Goal: Task Accomplishment & Management: Manage account settings

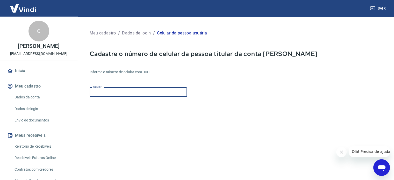
click at [108, 91] on input "Celular" at bounding box center [138, 92] width 97 height 10
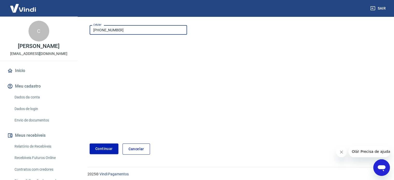
scroll to position [65, 0]
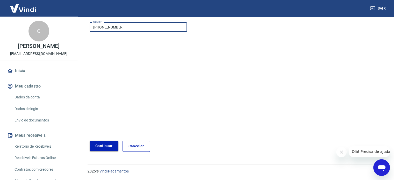
type input "[PHONE_NUMBER]"
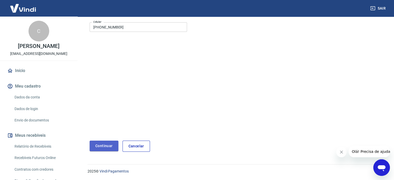
click at [96, 147] on button "Continuar" at bounding box center [104, 146] width 29 height 11
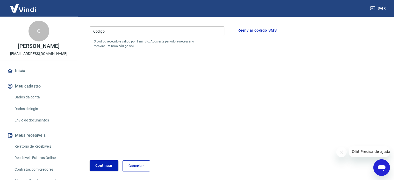
click at [111, 31] on input "Código" at bounding box center [157, 31] width 135 height 10
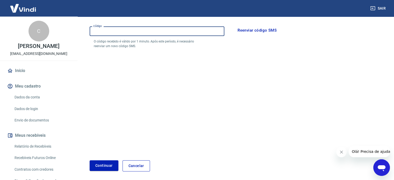
click at [115, 30] on input "Código" at bounding box center [157, 31] width 135 height 10
type input "659778"
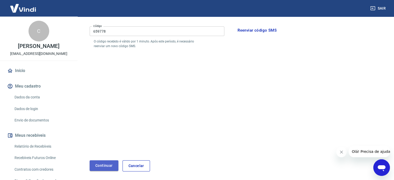
click at [101, 165] on button "Continuar" at bounding box center [104, 165] width 29 height 11
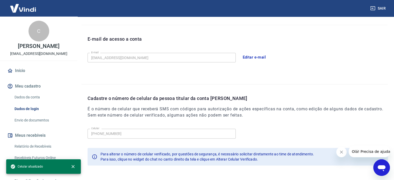
scroll to position [151, 0]
